Goal: Information Seeking & Learning: Learn about a topic

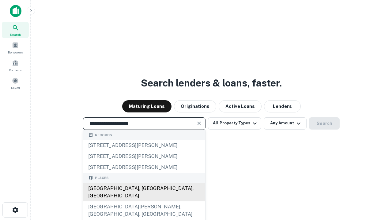
click at [144, 202] on div "[GEOGRAPHIC_DATA], [GEOGRAPHIC_DATA], [GEOGRAPHIC_DATA]" at bounding box center [144, 192] width 122 height 18
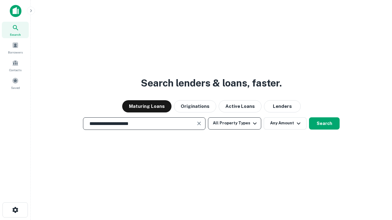
type input "**********"
click at [235, 123] on button "All Property Types" at bounding box center [234, 124] width 53 height 12
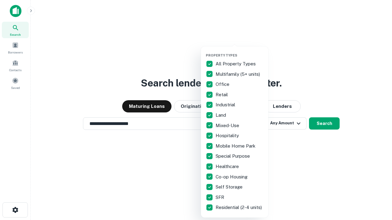
click at [239, 51] on button "button" at bounding box center [239, 51] width 67 height 0
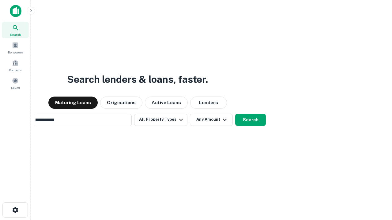
scroll to position [9, 0]
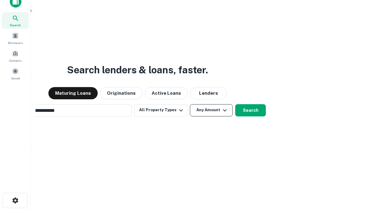
click at [190, 104] on button "Any Amount" at bounding box center [211, 110] width 43 height 12
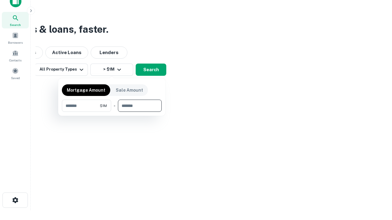
type input "*******"
click at [112, 112] on button "button" at bounding box center [112, 112] width 100 height 0
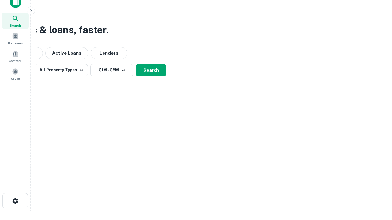
scroll to position [4, 113]
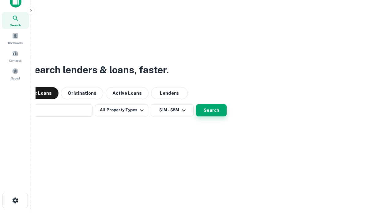
click at [196, 104] on button "Search" at bounding box center [211, 110] width 31 height 12
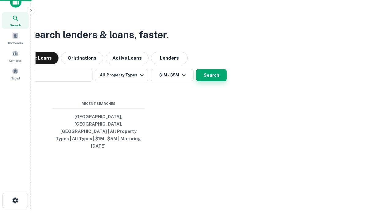
scroll to position [16, 173]
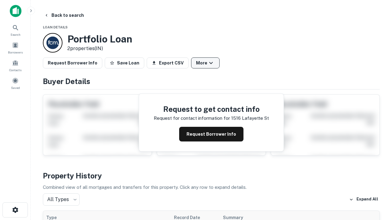
click at [205, 63] on button "More" at bounding box center [205, 63] width 28 height 11
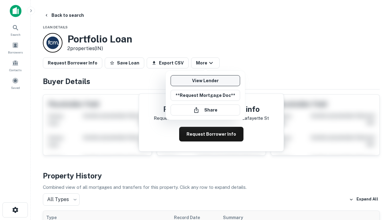
click at [205, 81] on link "View Lender" at bounding box center [206, 80] width 70 height 11
